Goal: Navigation & Orientation: Find specific page/section

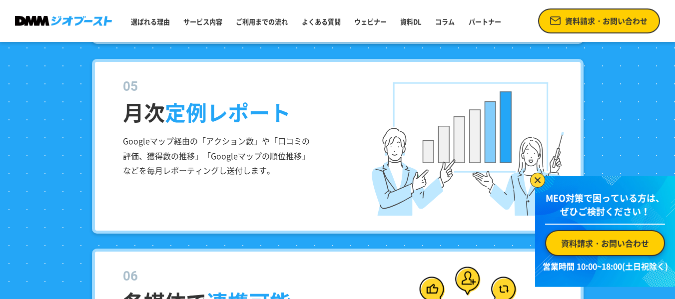
scroll to position [1783, 0]
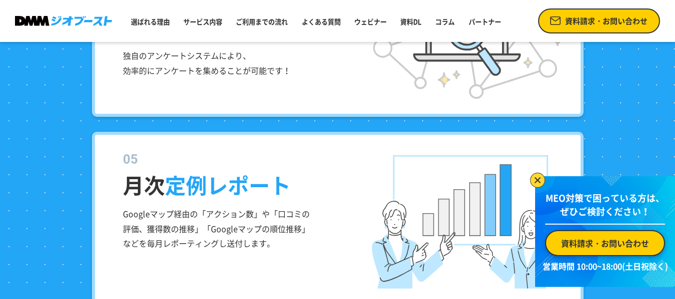
click at [539, 180] on img at bounding box center [537, 180] width 15 height 15
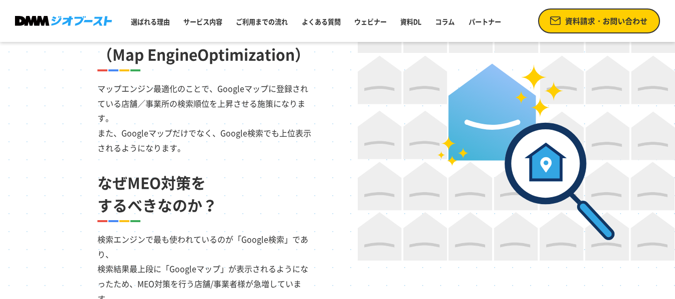
scroll to position [684, 0]
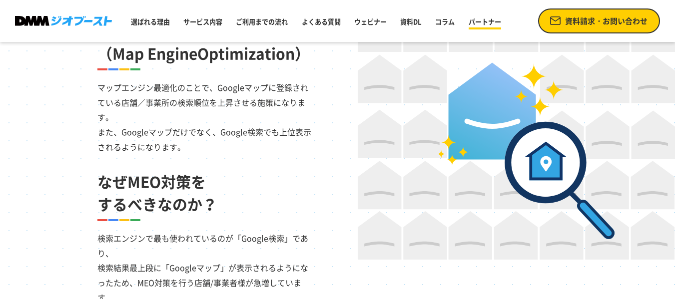
click at [491, 26] on link "パートナー" at bounding box center [485, 21] width 40 height 17
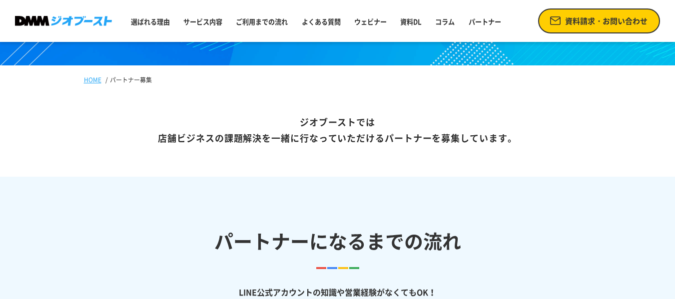
scroll to position [96, 0]
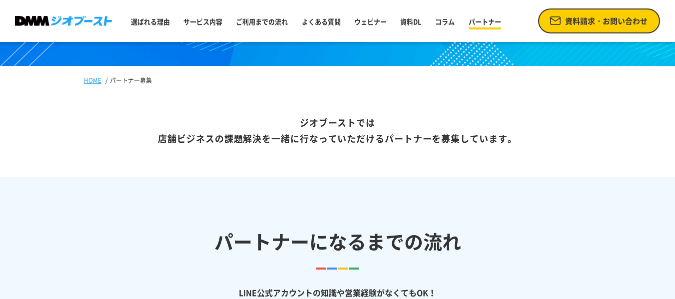
click at [505, 22] on link "パートナー" at bounding box center [485, 21] width 40 height 17
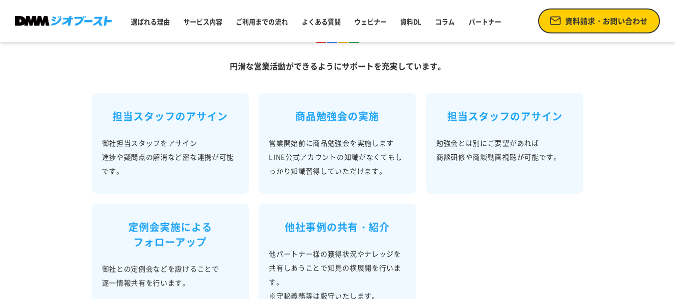
scroll to position [646, 0]
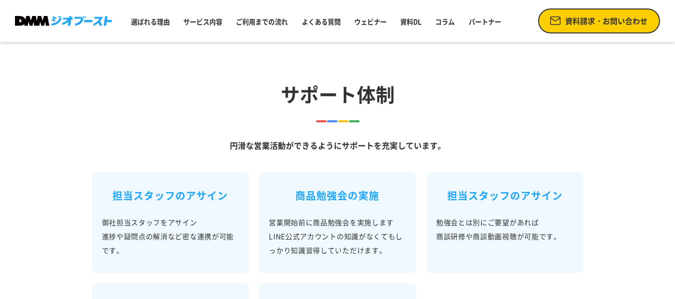
click at [69, 19] on img at bounding box center [63, 21] width 97 height 10
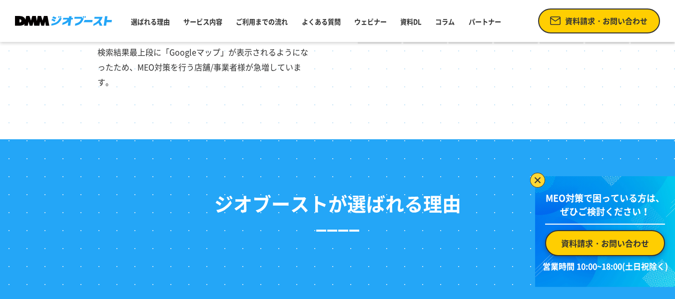
scroll to position [950, 0]
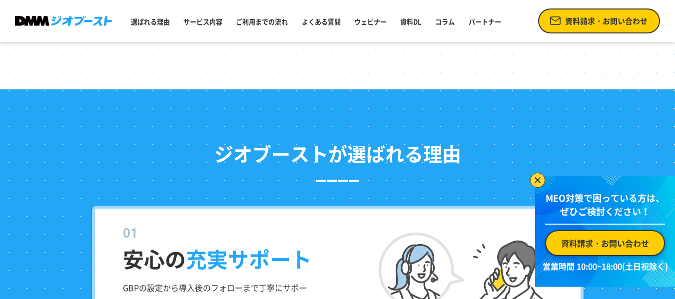
click at [536, 175] on img at bounding box center [537, 180] width 15 height 15
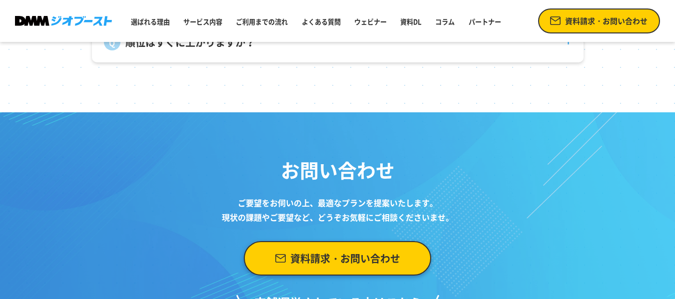
scroll to position [3983, 0]
